Goal: Information Seeking & Learning: Learn about a topic

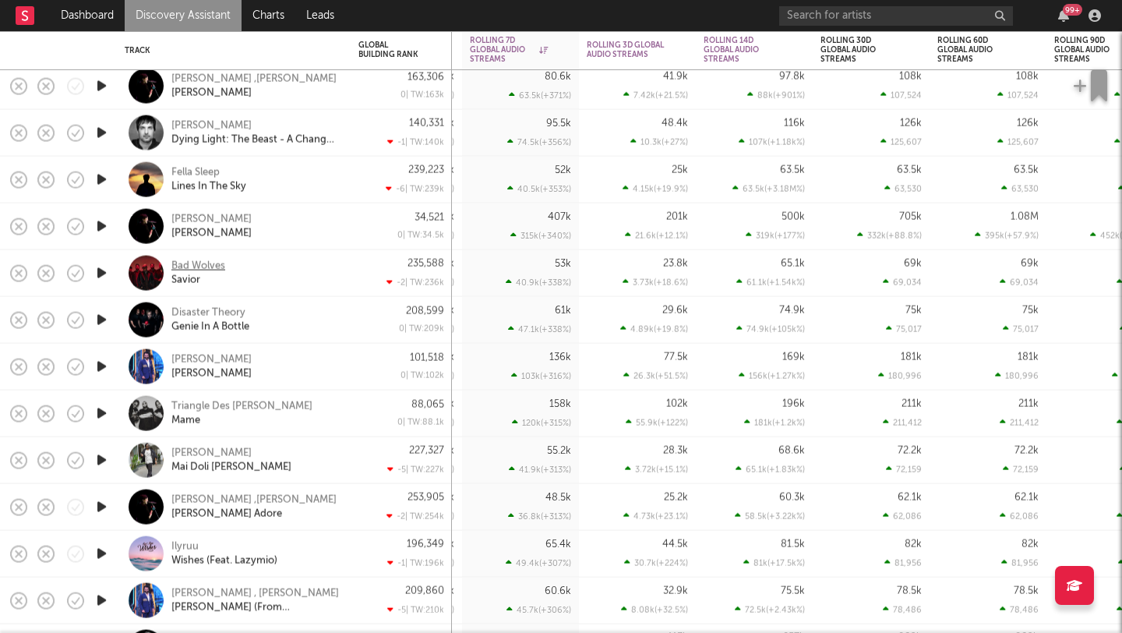
click at [192, 263] on div "Bad Wolves" at bounding box center [198, 266] width 54 height 14
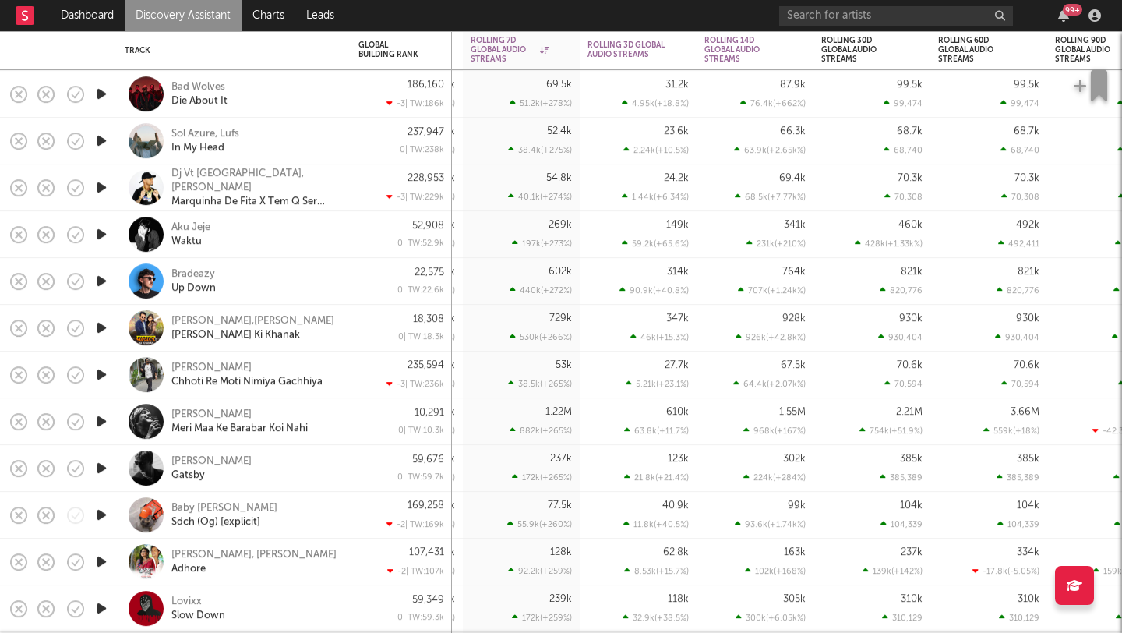
click at [102, 275] on icon "button" at bounding box center [102, 280] width 16 height 19
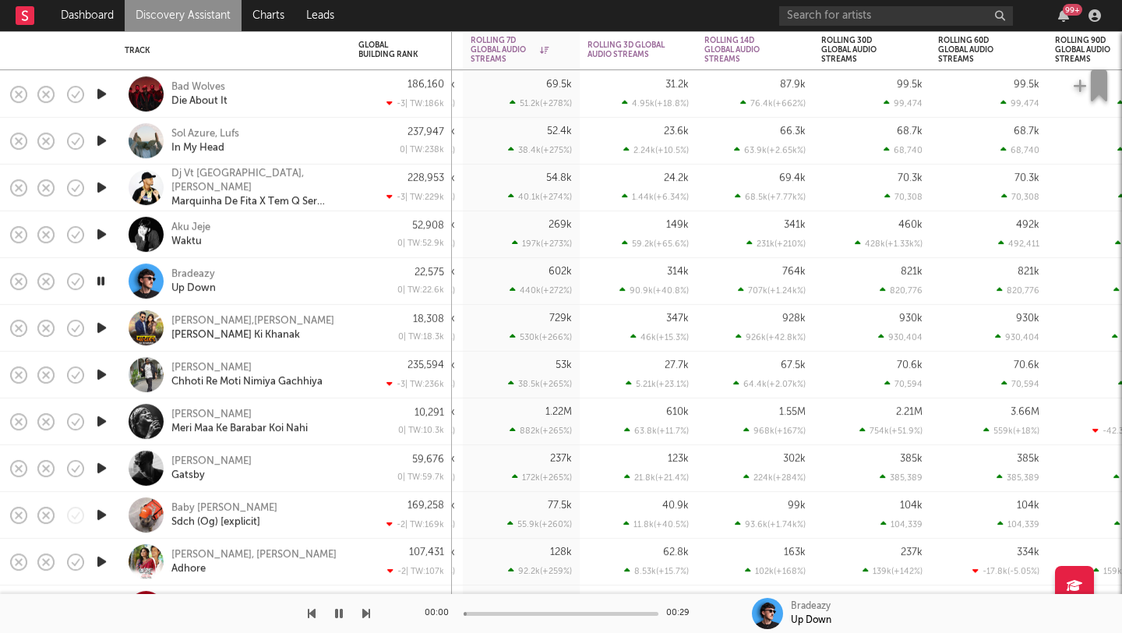
click at [102, 275] on icon "button" at bounding box center [101, 280] width 15 height 19
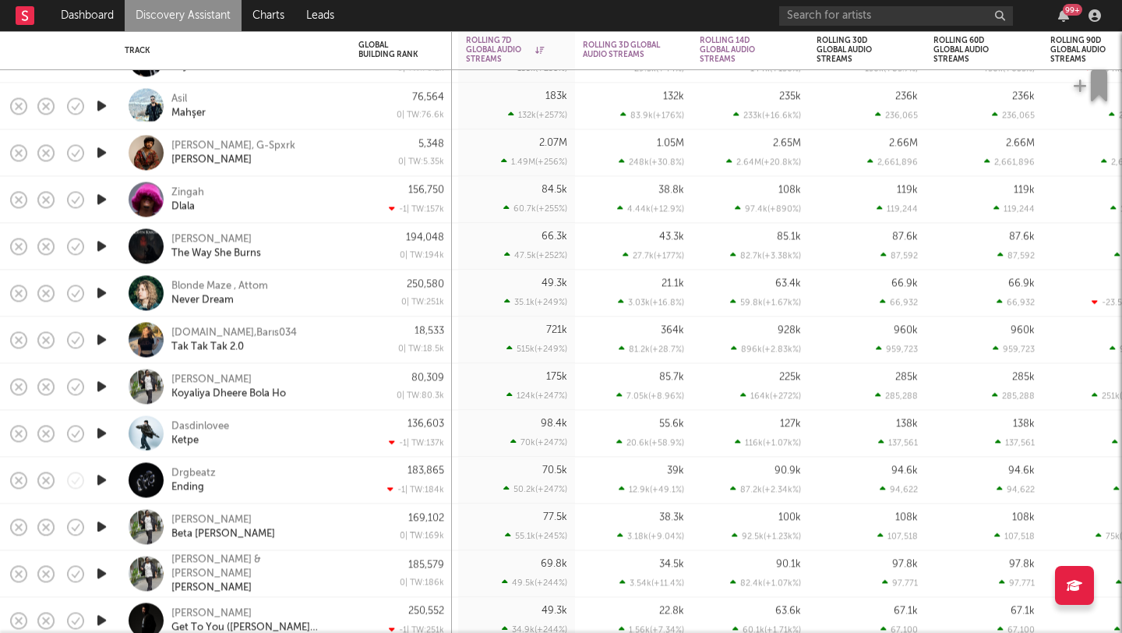
click at [95, 292] on icon "button" at bounding box center [102, 292] width 16 height 19
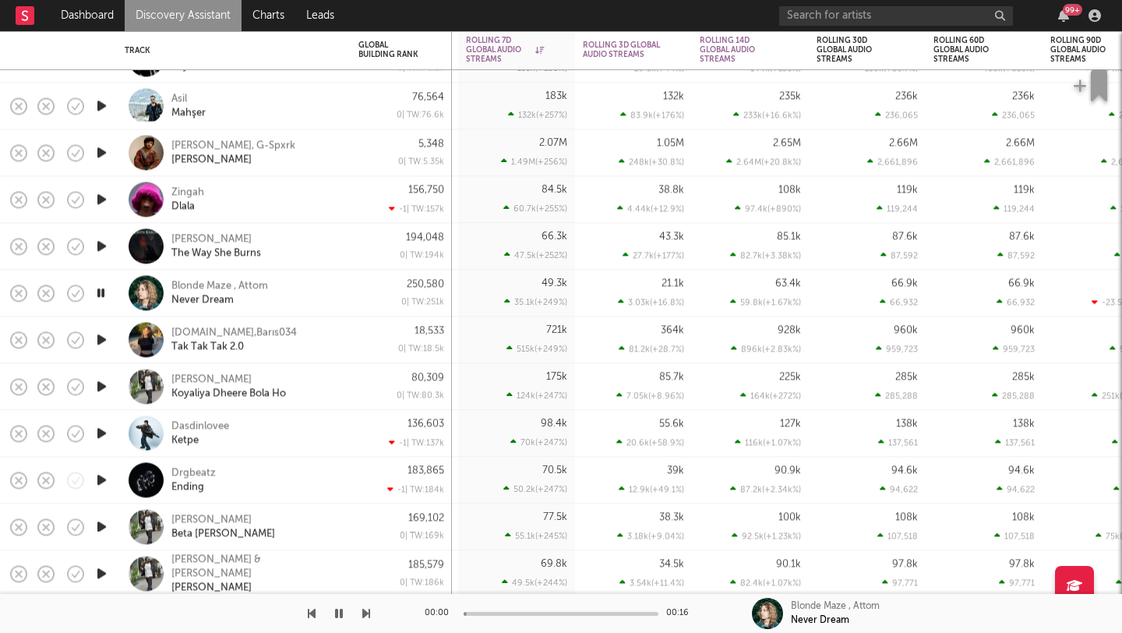
click at [100, 289] on icon "button" at bounding box center [101, 292] width 15 height 19
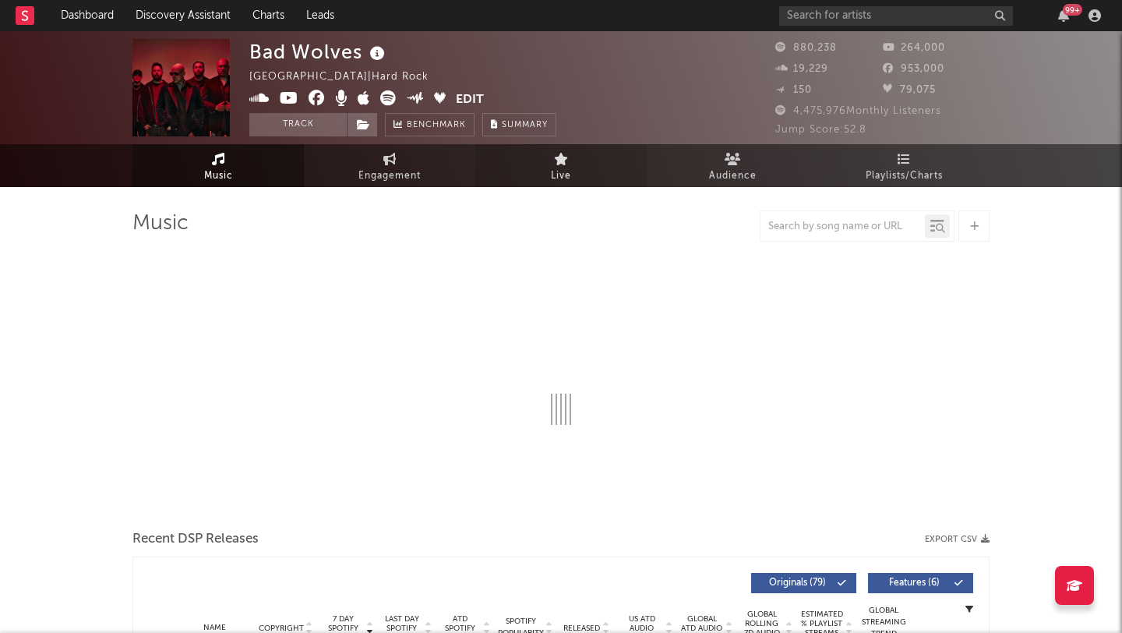
select select "6m"
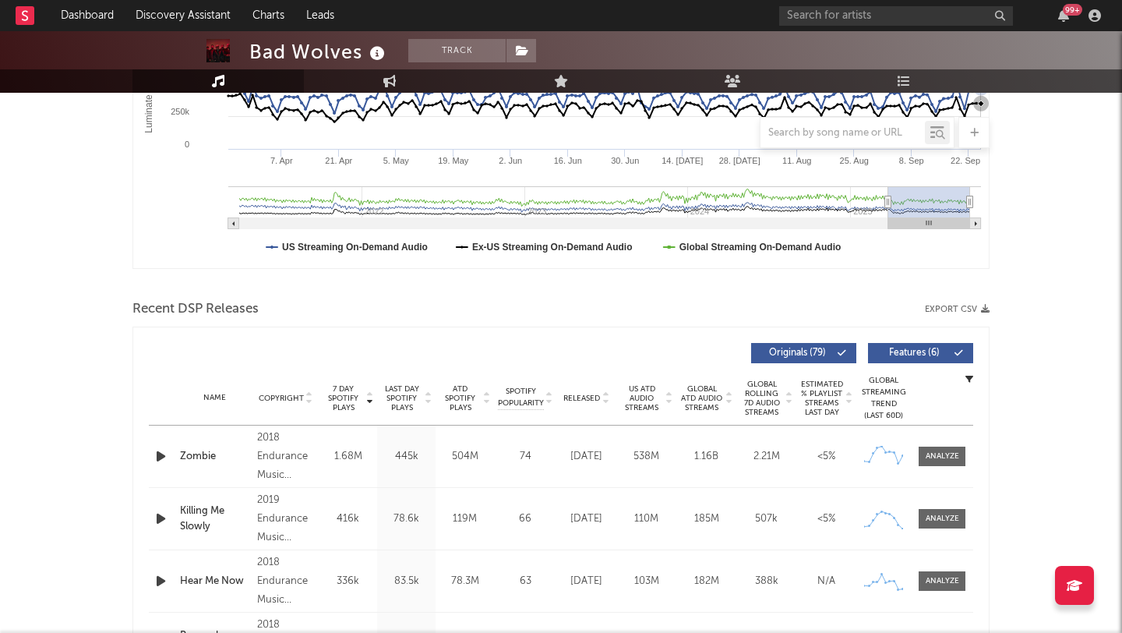
scroll to position [584, 0]
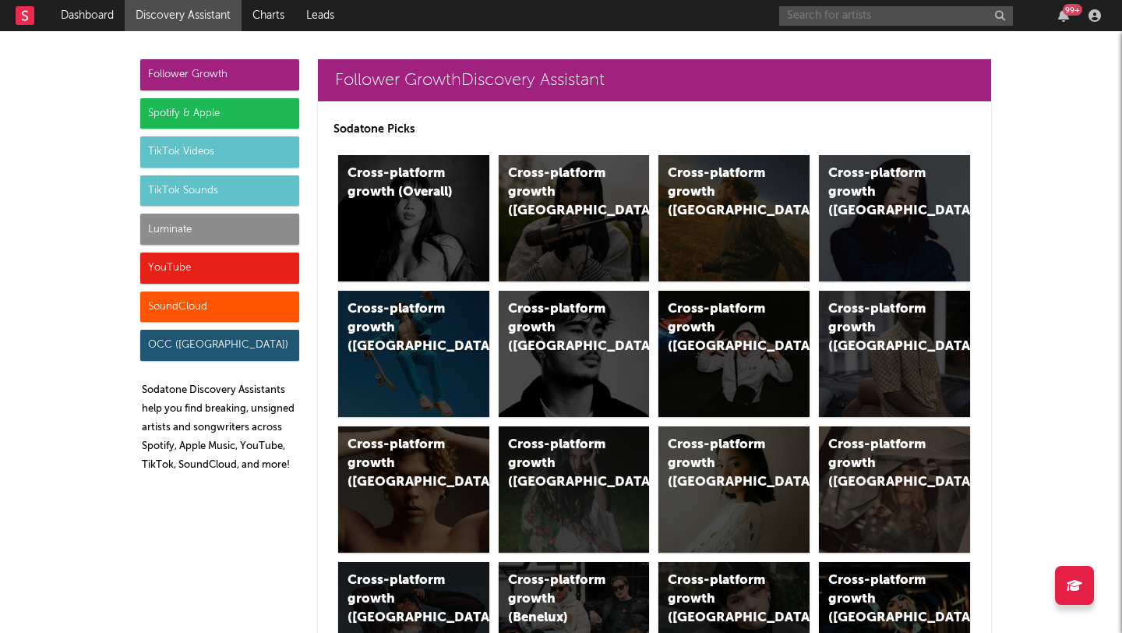
click at [854, 16] on input "text" at bounding box center [896, 15] width 234 height 19
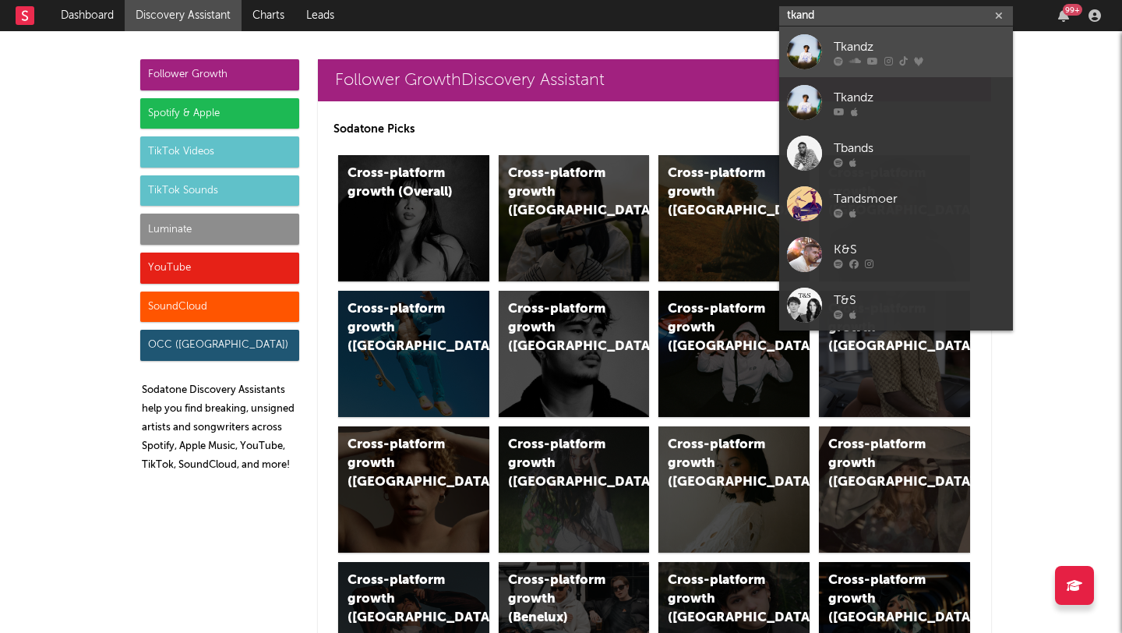
type input "tkand"
click at [932, 41] on div "Tkandz" at bounding box center [919, 46] width 171 height 19
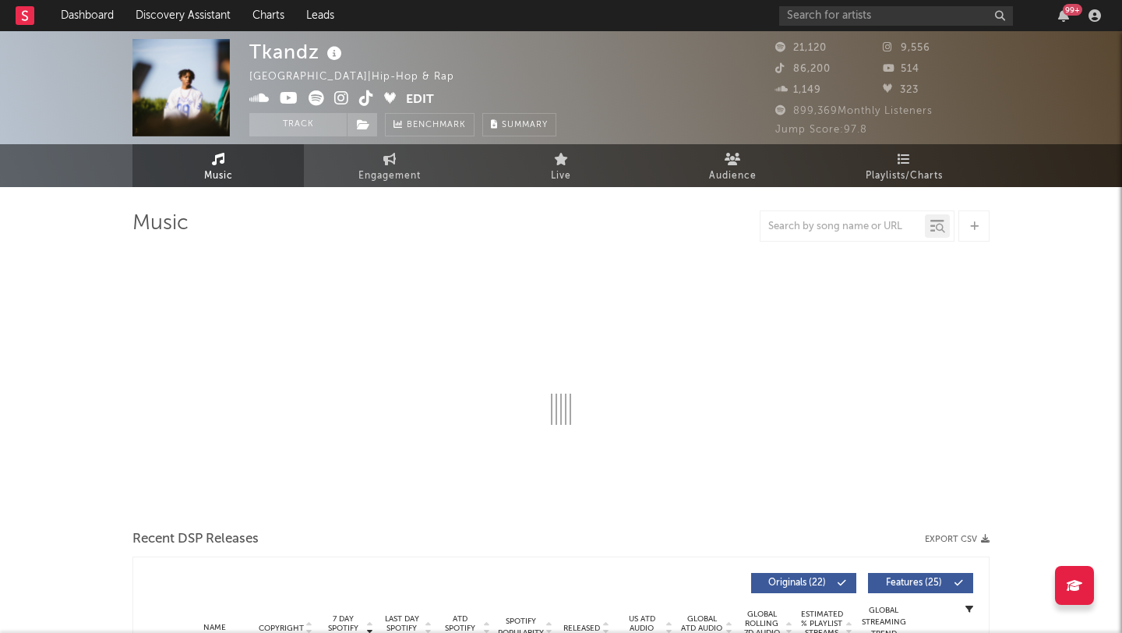
select select "6m"
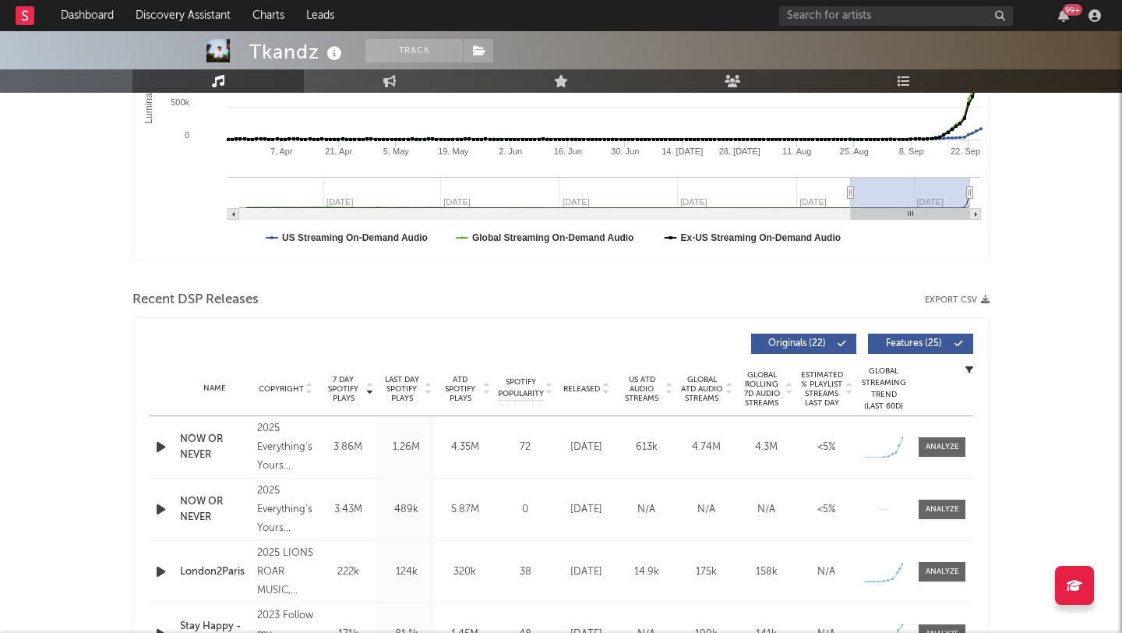
scroll to position [61, 0]
